Goal: Check status: Check status

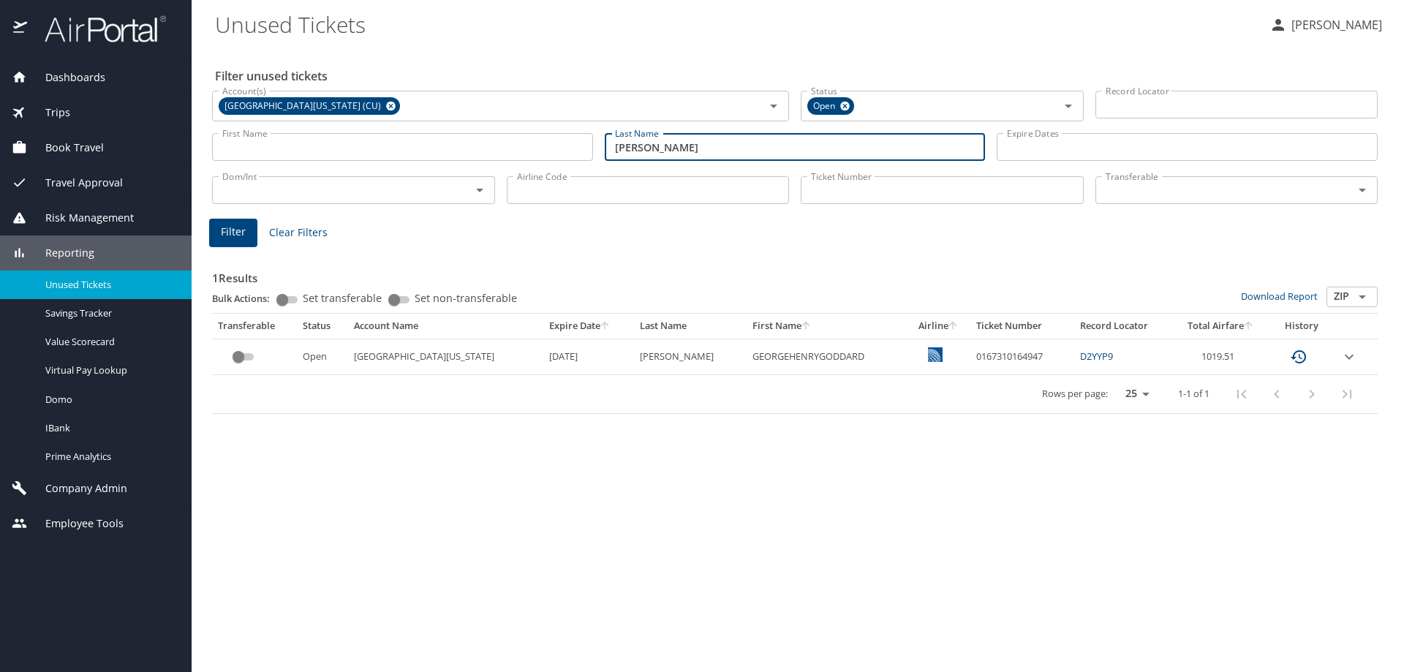
drag, startPoint x: 741, startPoint y: 148, endPoint x: 535, endPoint y: 148, distance: 206.9
click at [535, 148] on div "First Name First Name Last Name Millward Last Name Expire Dates Expire Dates" at bounding box center [794, 147] width 1177 height 52
type input "Gamboa"
click at [227, 233] on span "Filter" at bounding box center [233, 232] width 25 height 18
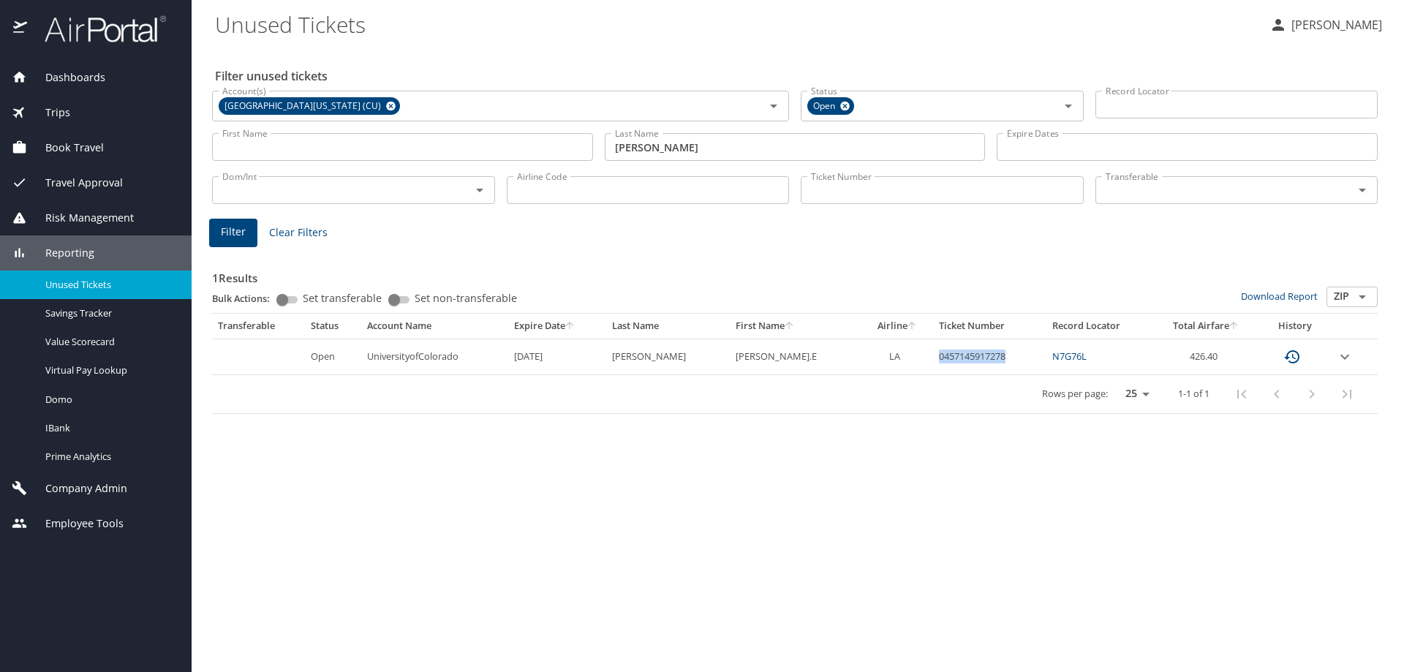
drag, startPoint x: 978, startPoint y: 352, endPoint x: 907, endPoint y: 360, distance: 71.5
click at [933, 360] on td "0457145917278" at bounding box center [989, 357] width 113 height 36
copy td "0457145917278"
click at [1013, 467] on div "Filter unused tickets Account(s) University of Colorado (CU) Account(s) Status …" at bounding box center [798, 359] width 1166 height 625
drag, startPoint x: 978, startPoint y: 359, endPoint x: 907, endPoint y: 359, distance: 71.7
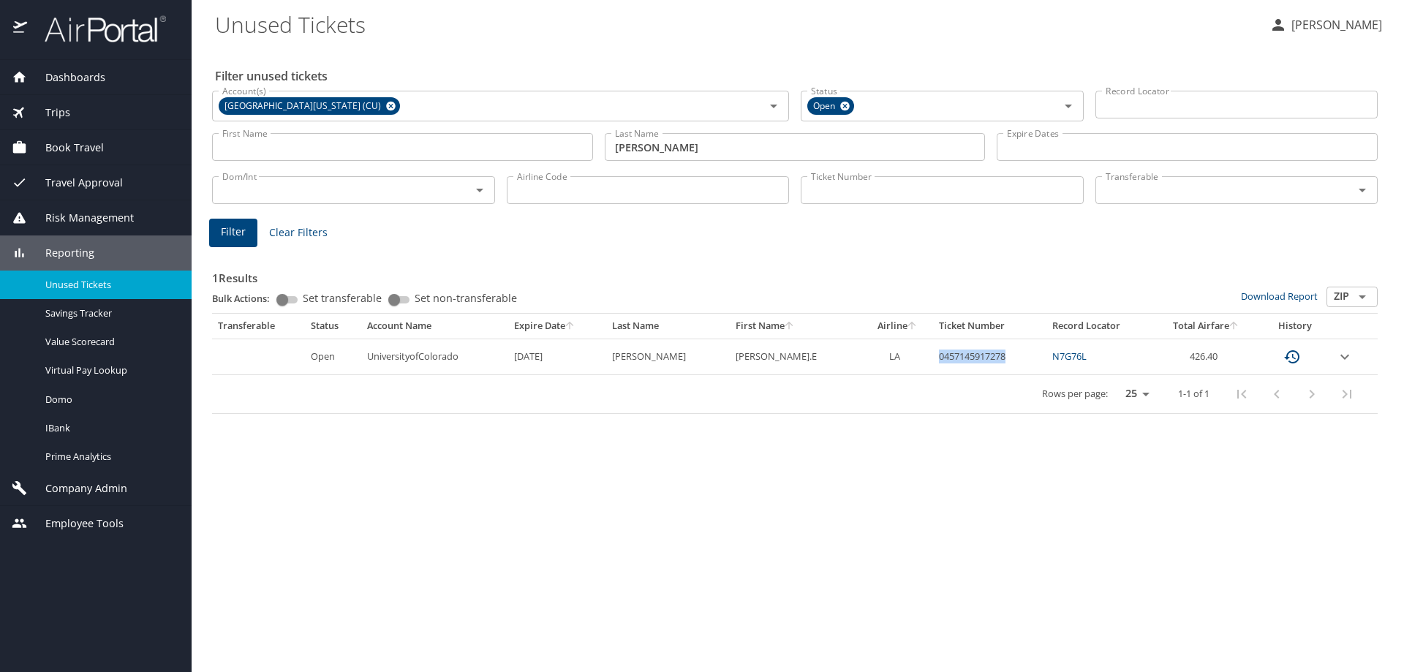
click at [933, 359] on td "0457145917278" at bounding box center [989, 357] width 113 height 36
copy td "0457145917278"
click at [982, 363] on td "0457145917278" at bounding box center [989, 357] width 113 height 36
drag, startPoint x: 986, startPoint y: 355, endPoint x: 905, endPoint y: 356, distance: 81.2
click at [933, 356] on td "0457145917278" at bounding box center [989, 357] width 113 height 36
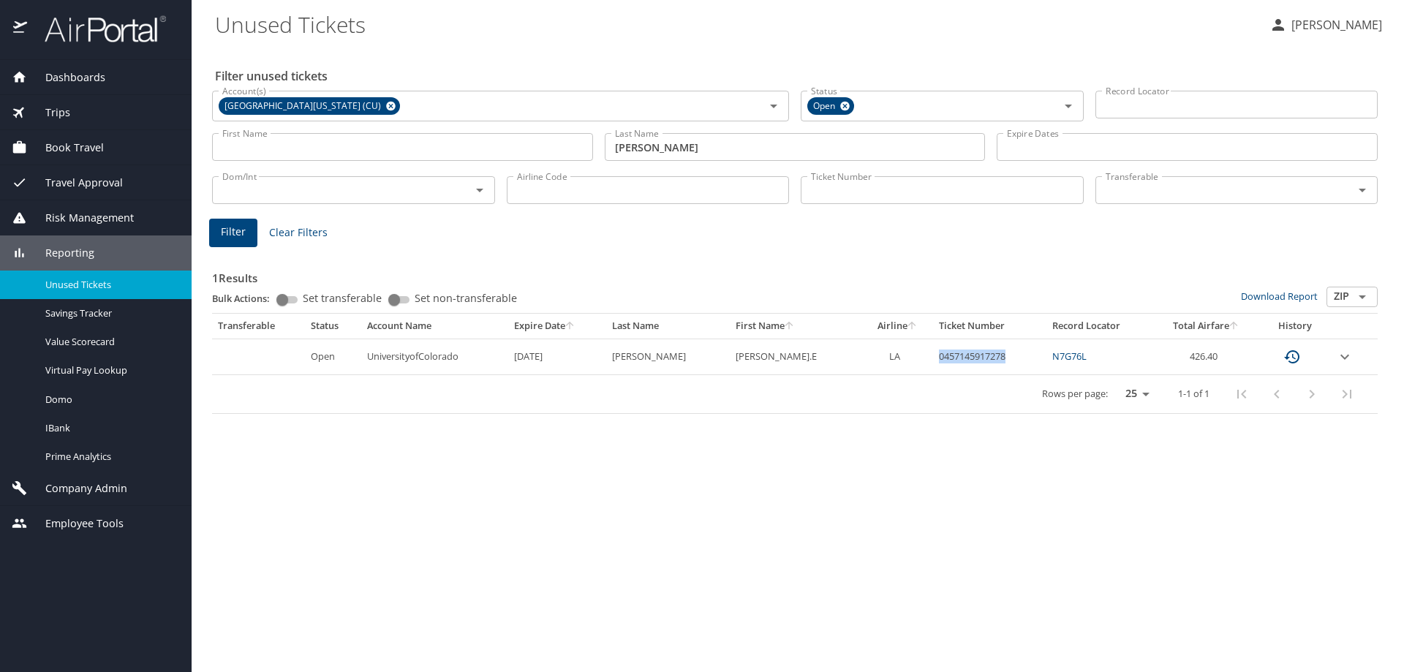
copy td "0457145917278"
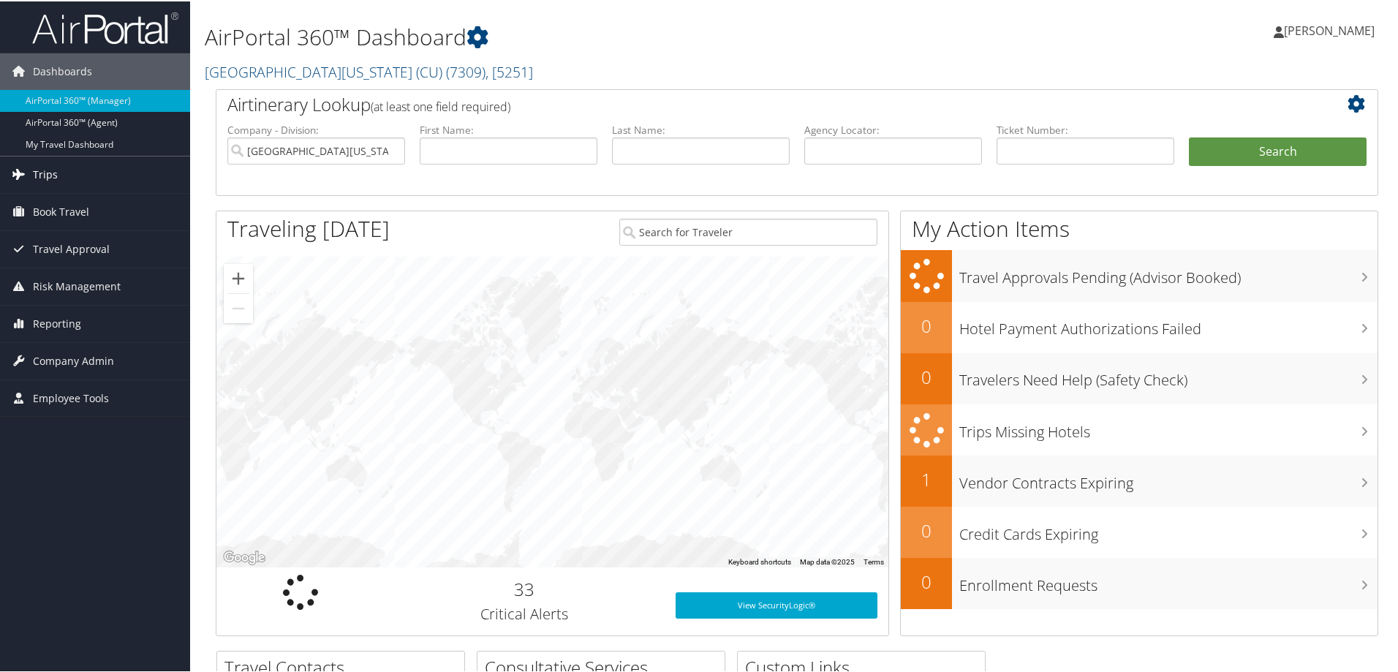
click at [45, 167] on span "Trips" at bounding box center [45, 173] width 25 height 37
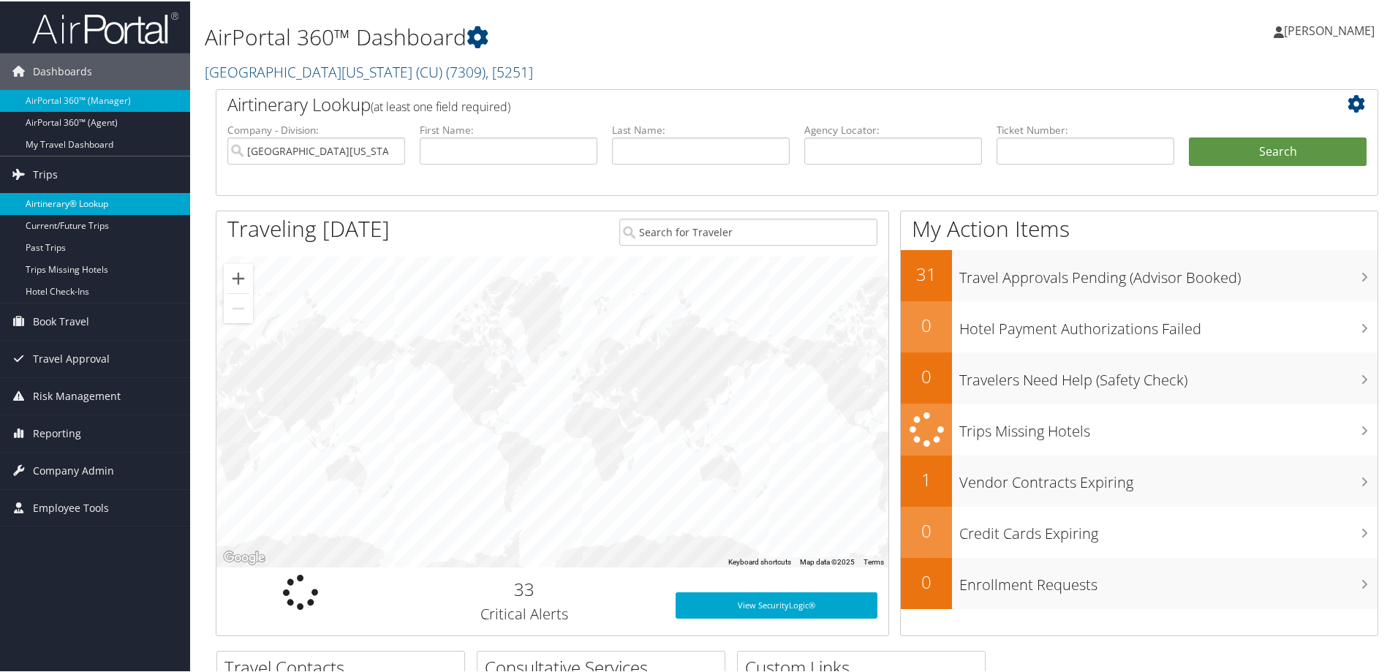
click at [79, 197] on link "Airtinerary® Lookup" at bounding box center [95, 203] width 190 height 22
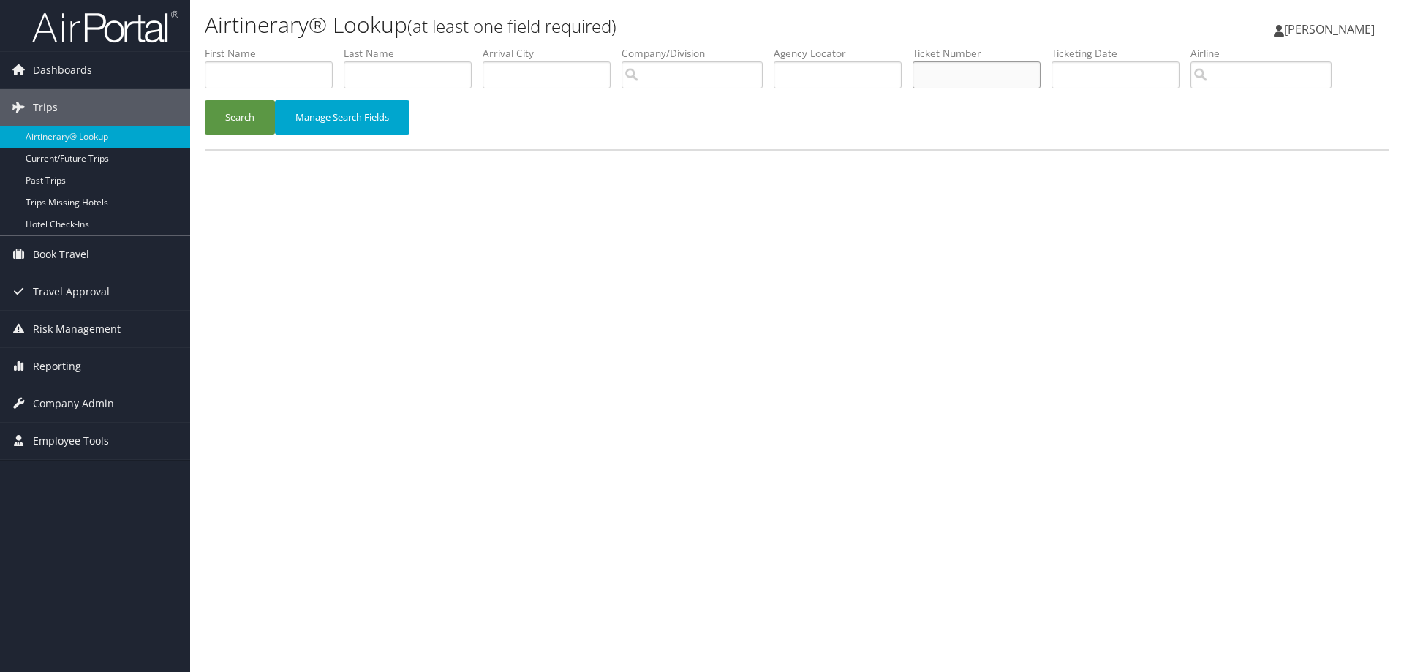
drag, startPoint x: 936, startPoint y: 75, endPoint x: 924, endPoint y: 98, distance: 25.5
click at [936, 75] on input "text" at bounding box center [977, 74] width 128 height 27
paste input "0457145917278"
type input "0457145917278"
click at [233, 132] on button "Search" at bounding box center [240, 117] width 70 height 34
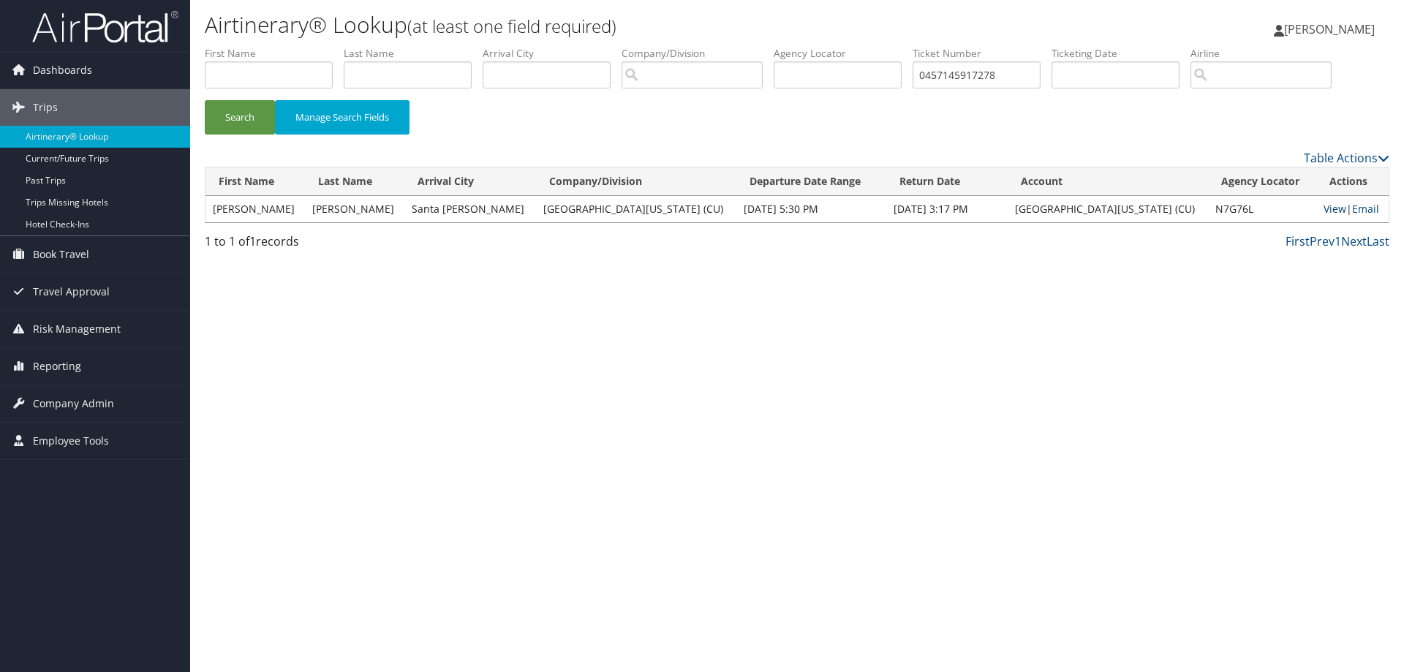
click at [1323, 210] on link "View" at bounding box center [1334, 209] width 23 height 14
